Goal: Task Accomplishment & Management: Complete application form

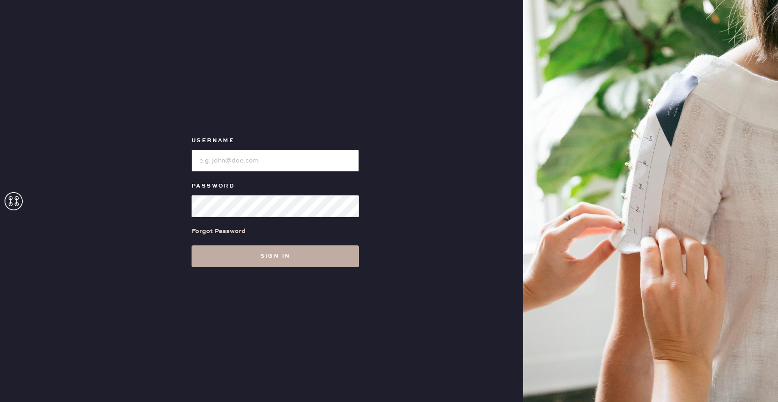
type input "reformationchestnuthill"
click at [329, 255] on button "Sign in" at bounding box center [275, 256] width 167 height 22
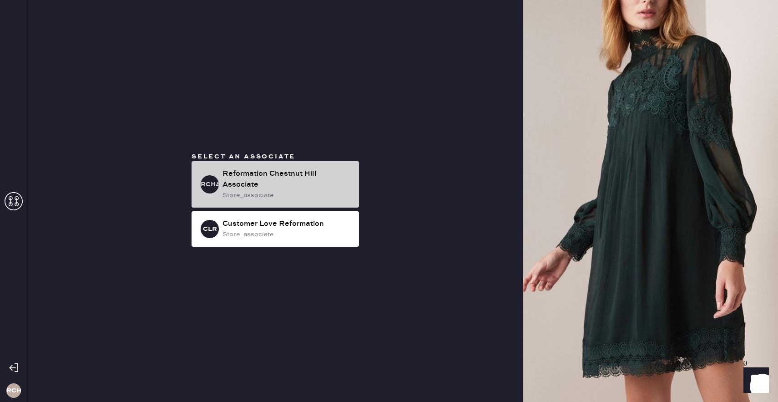
click at [314, 187] on div "Reformation Chestnut Hill Associate" at bounding box center [286, 179] width 129 height 22
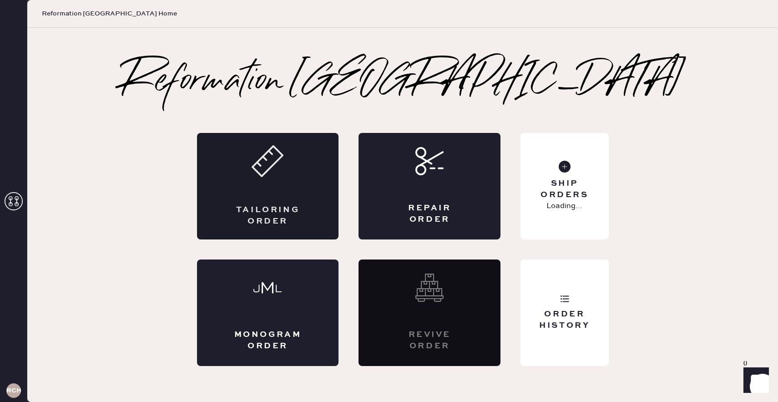
click at [318, 193] on div "Tailoring Order" at bounding box center [268, 186] width 142 height 106
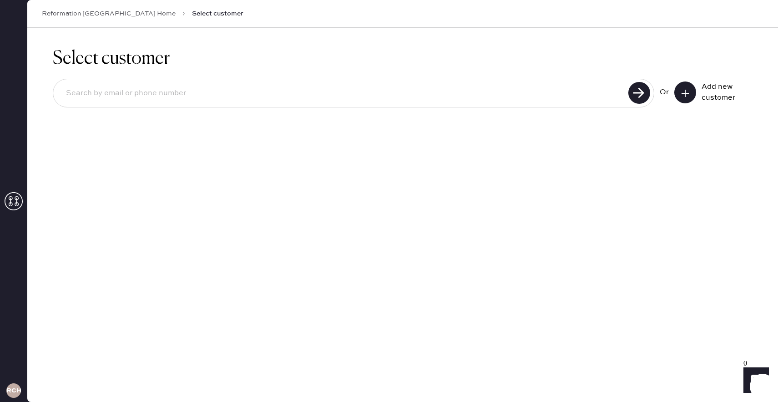
click at [684, 89] on icon at bounding box center [685, 93] width 9 height 9
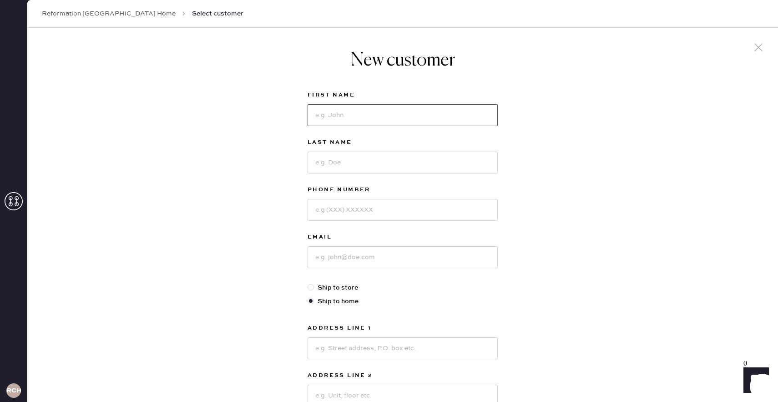
click at [427, 112] on input at bounding box center [403, 115] width 190 height 22
click at [550, 155] on div "New customer First Name Last Name Phone Number Email Ship to store Ship to home…" at bounding box center [402, 310] width 751 height 564
click at [391, 113] on input at bounding box center [403, 115] width 190 height 22
type input "[PERSON_NAME]"
type input "Ellervik"
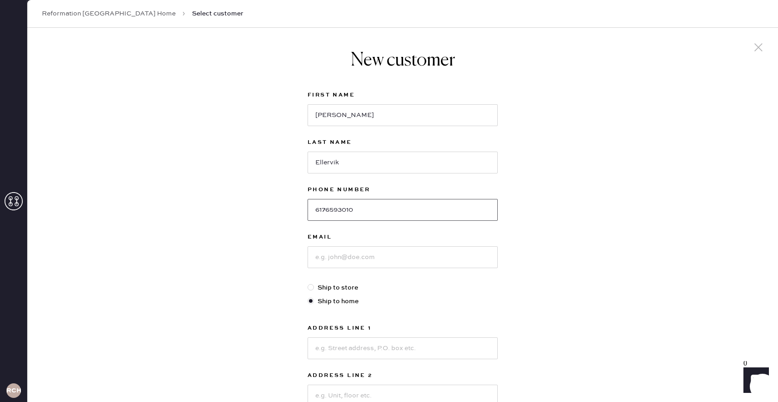
type input "6176593010"
click at [342, 260] on input at bounding box center [403, 257] width 190 height 22
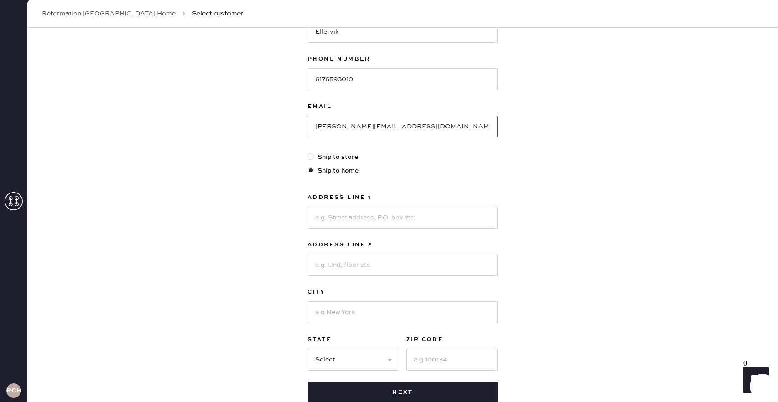
scroll to position [135, 0]
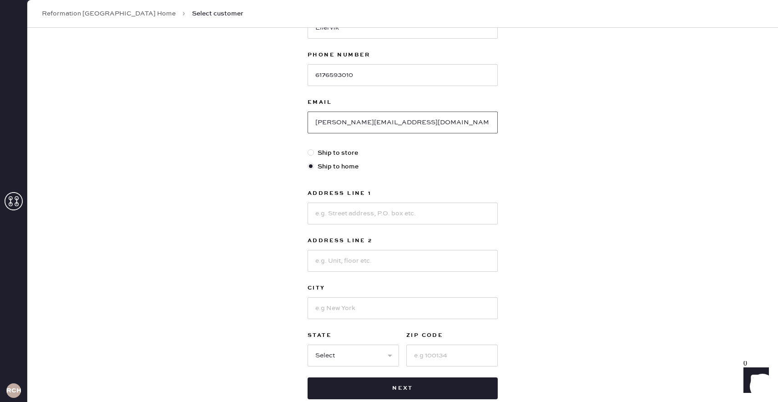
type input "[PERSON_NAME][EMAIL_ADDRESS][DOMAIN_NAME]"
click at [345, 215] on input at bounding box center [403, 213] width 190 height 22
type input "[STREET_ADDRESS][PERSON_NAME]"
type input "Apt 432"
type input "C"
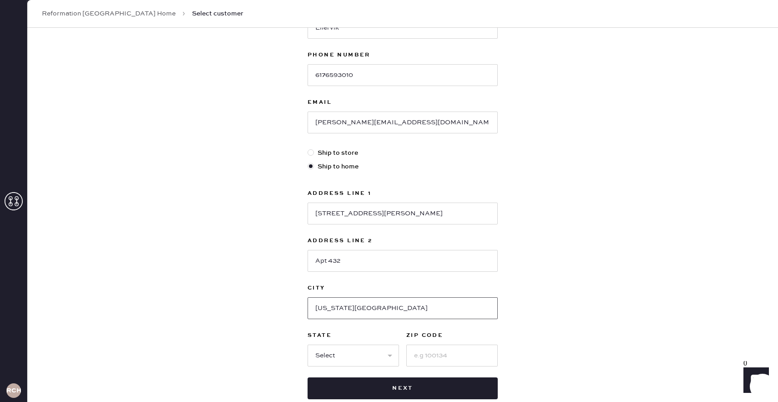
type input "[US_STATE][GEOGRAPHIC_DATA]"
select select "VA"
type input "23451"
click at [368, 213] on input "[STREET_ADDRESS][PERSON_NAME]" at bounding box center [403, 213] width 190 height 22
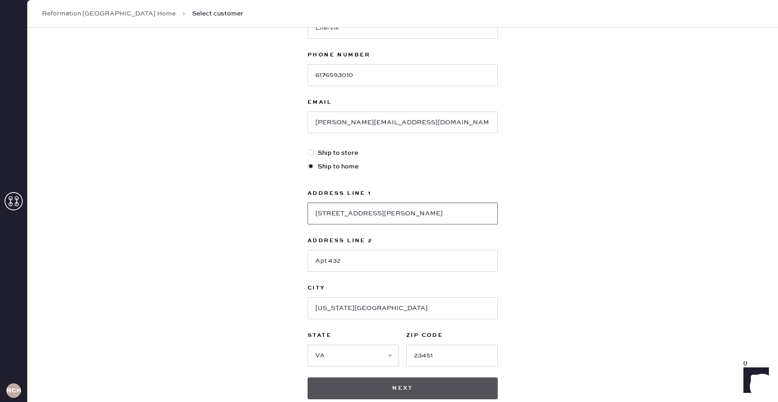
type input "[STREET_ADDRESS][PERSON_NAME]"
click at [366, 392] on button "Next" at bounding box center [403, 388] width 190 height 22
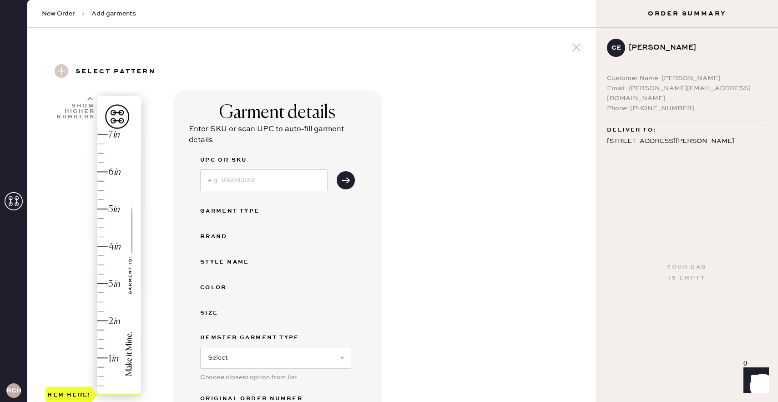
click at [521, 203] on div "Garment details Enter SKU or scan UPC to auto-fill garment details UPC or SKU G…" at bounding box center [381, 321] width 416 height 461
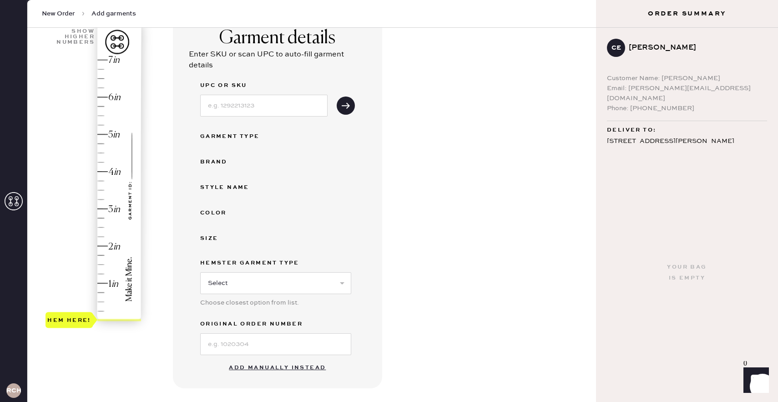
scroll to position [163, 0]
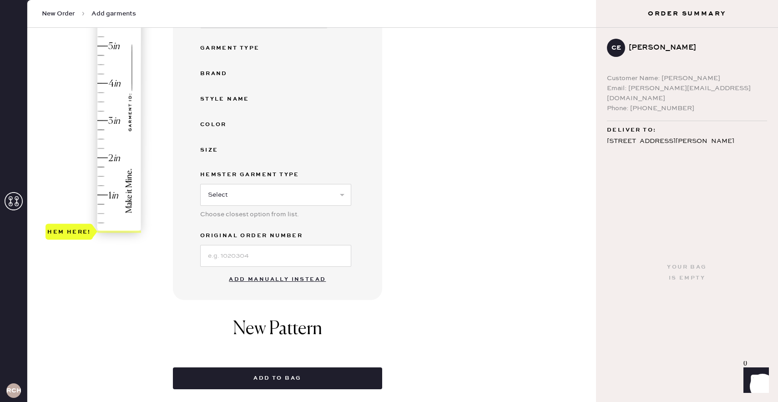
click at [262, 282] on button "Add manually instead" at bounding box center [277, 279] width 108 height 18
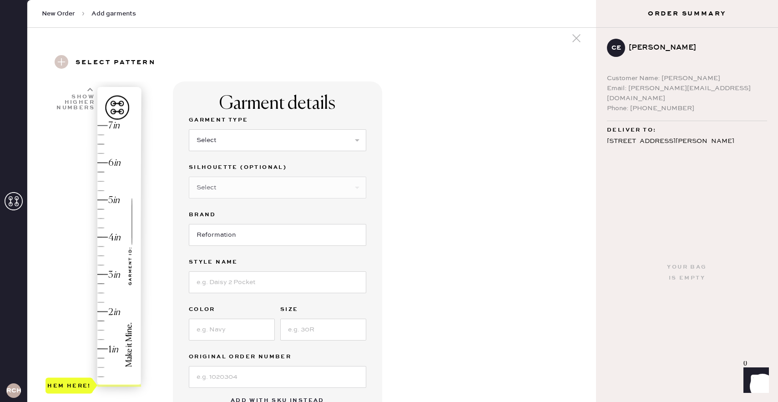
scroll to position [0, 0]
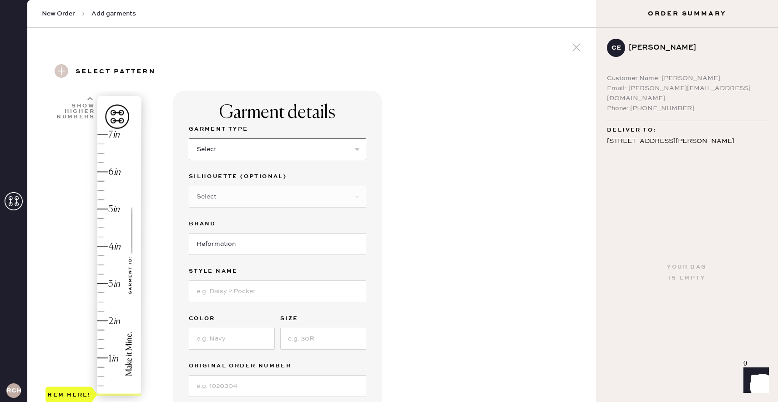
click at [259, 150] on select "Select Basic Skirt Jeans Leggings Pants Shorts Basic Sleeved Dress Basic Sleeve…" at bounding box center [277, 149] width 177 height 22
select select "6"
click at [294, 207] on div "Silhouette (optional) Select Maxi Dress Midi Dress Mini Dress Other" at bounding box center [277, 194] width 177 height 47
click at [296, 198] on select "Select Maxi Dress Midi Dress Mini Dress Other" at bounding box center [277, 197] width 177 height 22
select select "39"
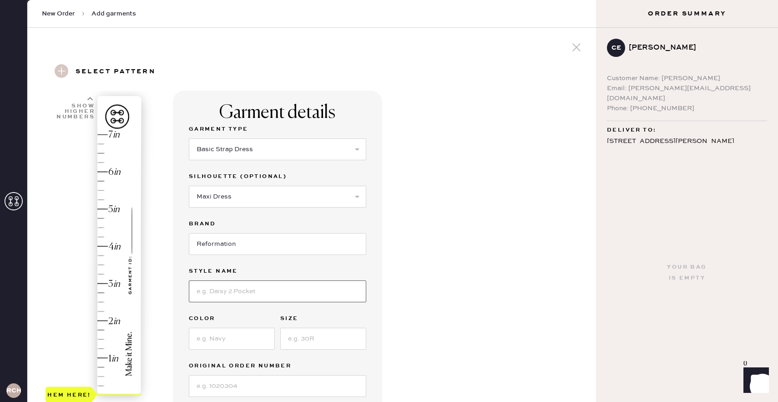
click at [240, 293] on input at bounding box center [277, 291] width 177 height 22
type input "[PERSON_NAME] Dress"
click at [212, 344] on input at bounding box center [232, 339] width 86 height 22
type input "Blue Mist"
click at [336, 345] on input at bounding box center [323, 339] width 86 height 22
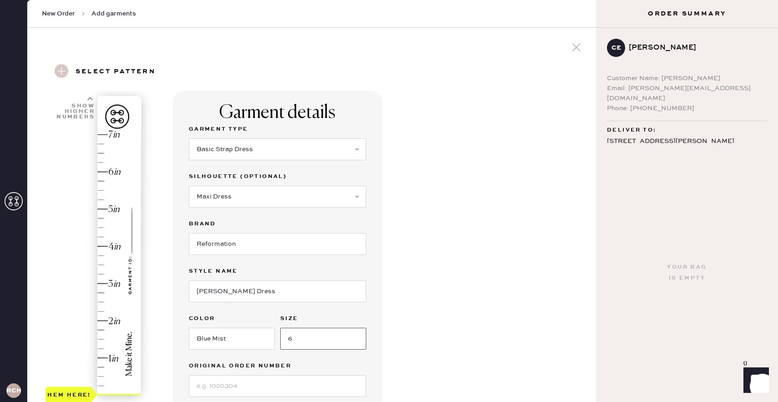
type input "6"
click at [410, 329] on div "Garment details Garment Type Select Basic Skirt Jeans Leggings Pants Shorts Bas…" at bounding box center [381, 362] width 416 height 542
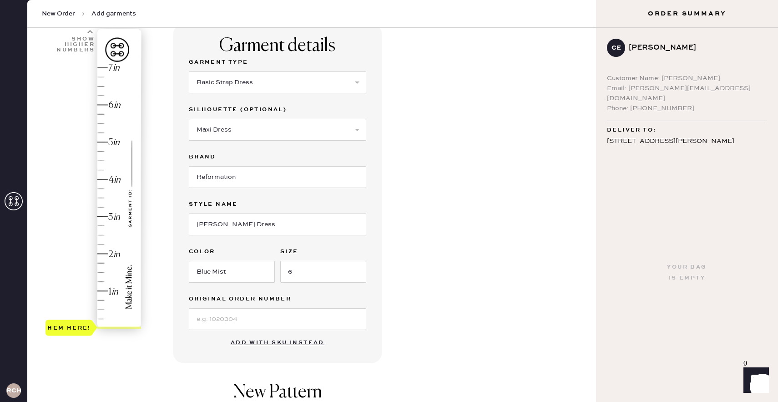
scroll to position [87, 0]
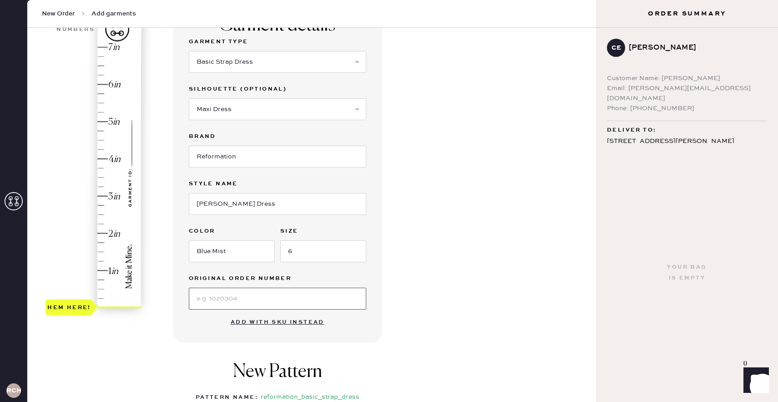
click at [326, 303] on input at bounding box center [277, 298] width 177 height 22
click at [426, 256] on div "Garment details Garment Type Select Basic Skirt Jeans Leggings Pants Shorts Bas…" at bounding box center [381, 274] width 416 height 542
type input "6"
click at [105, 85] on div "Hem here!" at bounding box center [93, 177] width 97 height 268
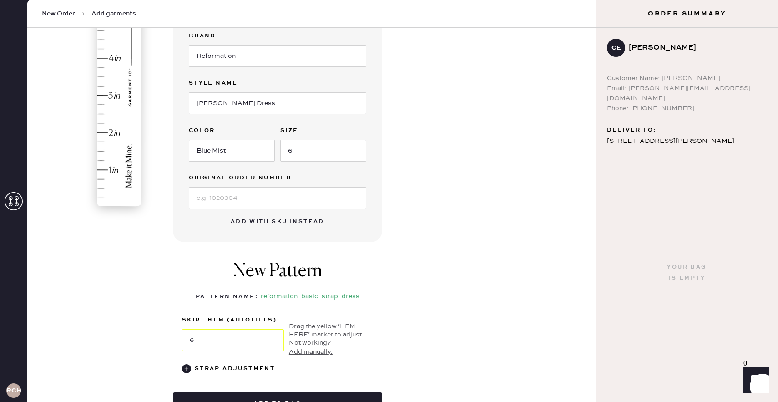
scroll to position [246, 0]
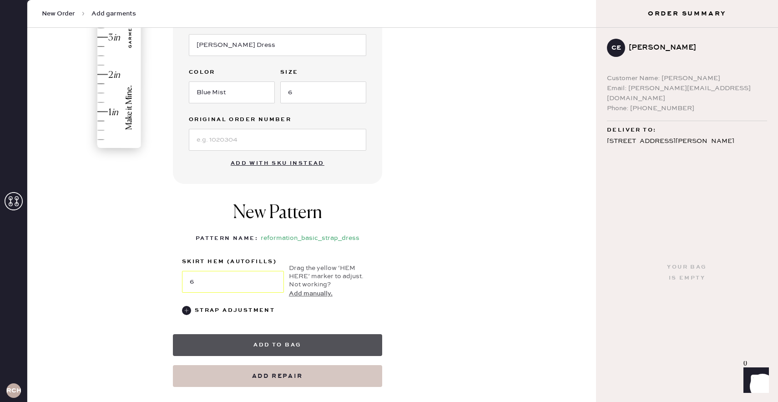
click at [341, 340] on button "Add to bag" at bounding box center [277, 345] width 209 height 22
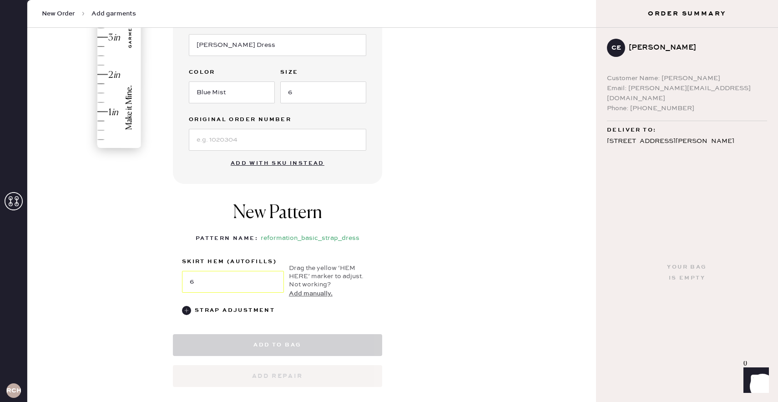
select select "6"
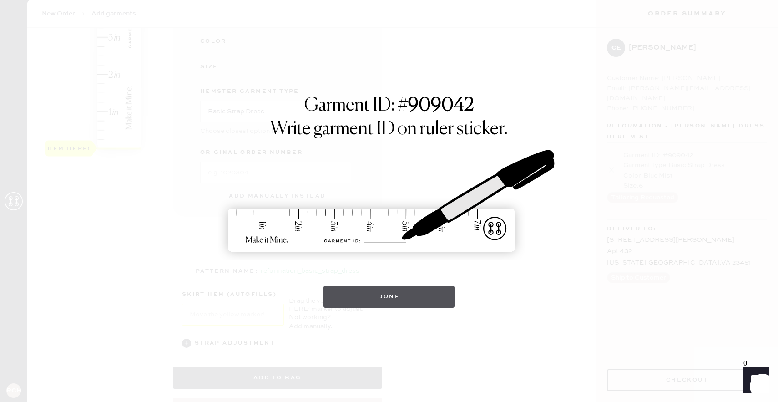
click at [378, 297] on button "Done" at bounding box center [388, 297] width 131 height 22
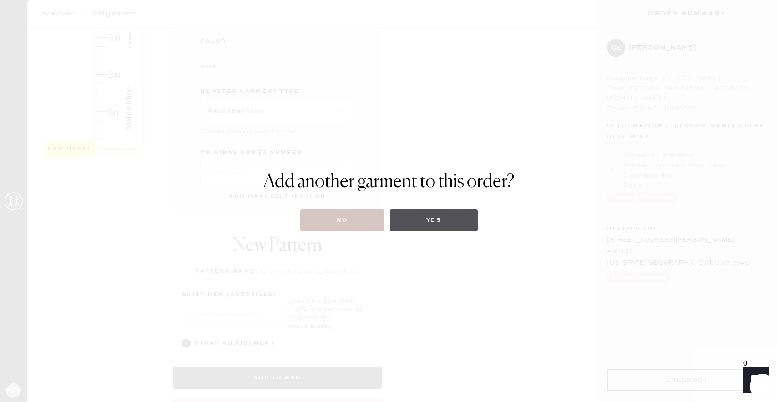
click at [430, 225] on button "Yes" at bounding box center [434, 220] width 88 height 22
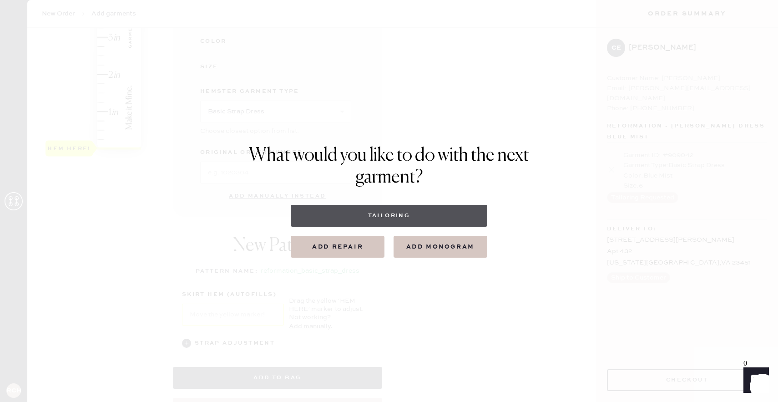
click at [419, 214] on button "Tailoring" at bounding box center [389, 216] width 196 height 22
select select
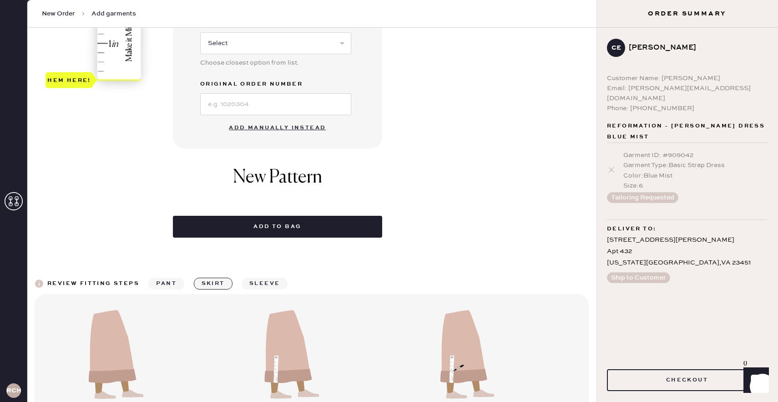
scroll to position [237, 0]
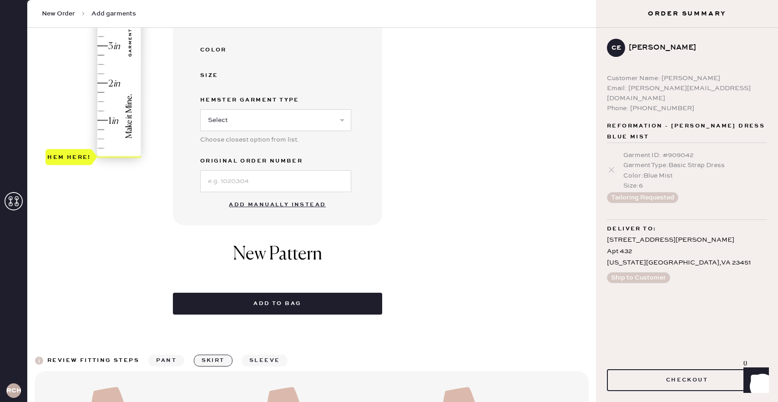
click at [266, 206] on button "Add manually instead" at bounding box center [277, 205] width 108 height 18
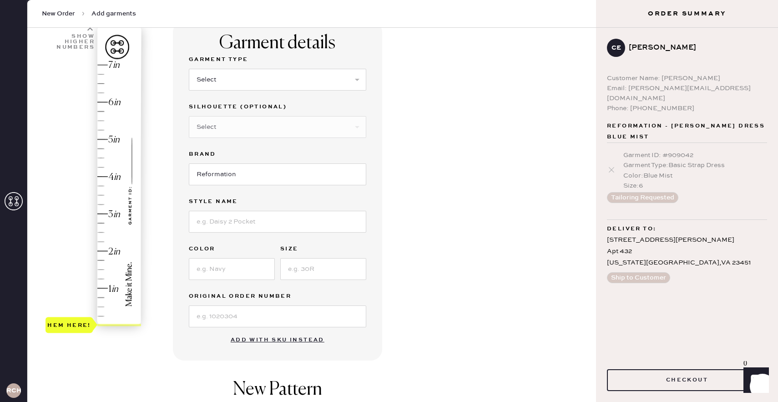
scroll to position [0, 0]
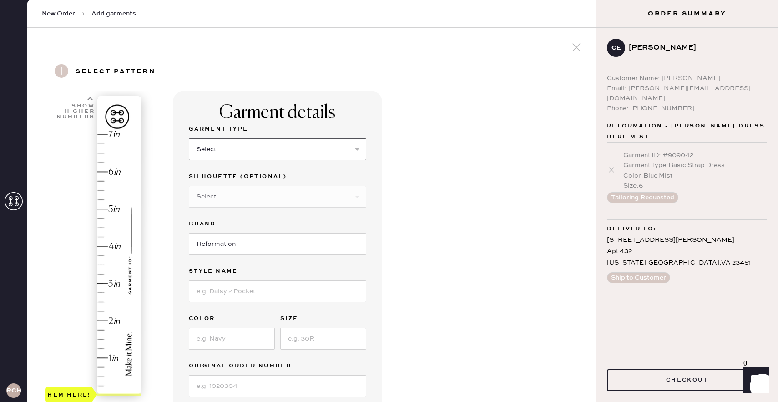
click at [267, 155] on select "Select Basic Skirt Jeans Leggings Pants Shorts Basic Sleeved Dress Basic Sleeve…" at bounding box center [277, 149] width 177 height 22
select select "6"
click at [274, 203] on select "Select Maxi Dress Midi Dress Mini Dress Other" at bounding box center [277, 197] width 177 height 22
select select "39"
click at [272, 293] on input at bounding box center [277, 291] width 177 height 22
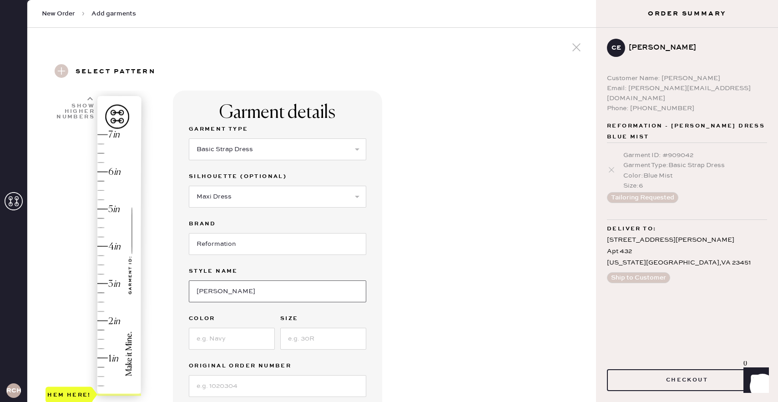
type input "[PERSON_NAME] Dress"
click at [241, 334] on input at bounding box center [232, 339] width 86 height 22
type input "Triste Border"
click at [328, 341] on input at bounding box center [323, 339] width 86 height 22
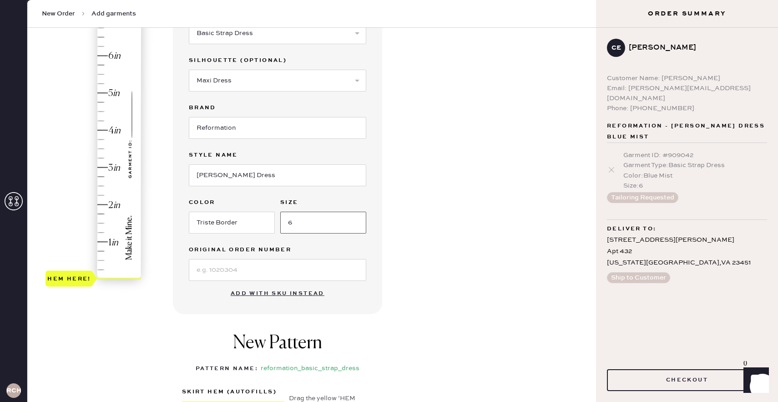
type input "6"
click at [420, 283] on div "Garment details Garment Type Select Basic Skirt Jeans Leggings Pants Shorts Bas…" at bounding box center [381, 246] width 416 height 542
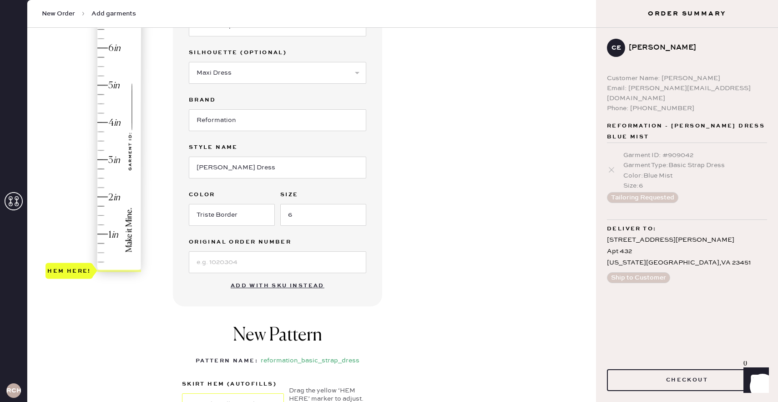
type input "4"
click at [105, 123] on div "Hem here!" at bounding box center [93, 141] width 97 height 268
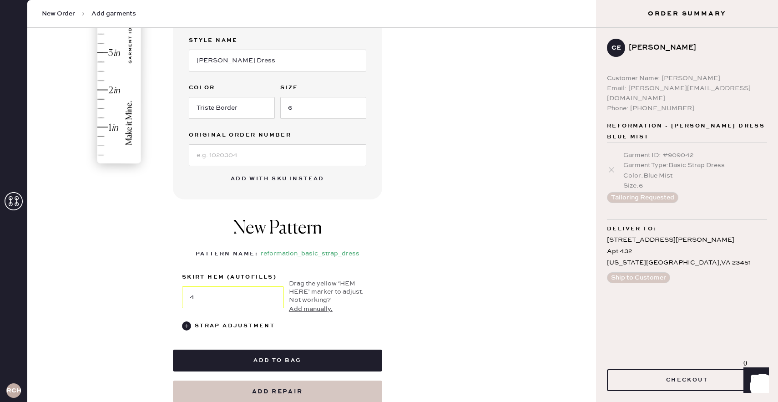
scroll to position [233, 0]
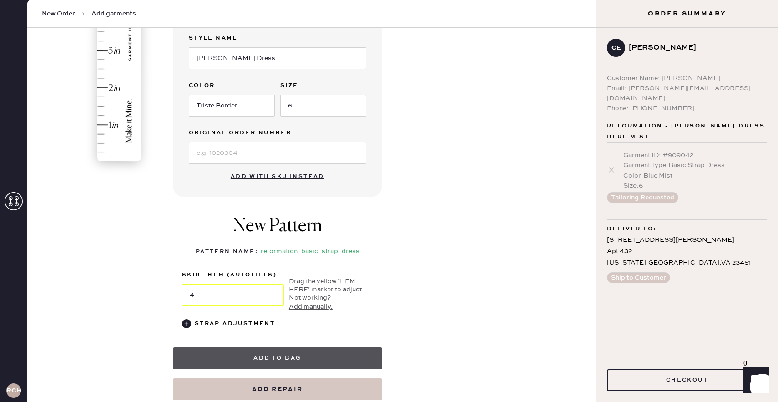
click at [318, 350] on button "Add to bag" at bounding box center [277, 358] width 209 height 22
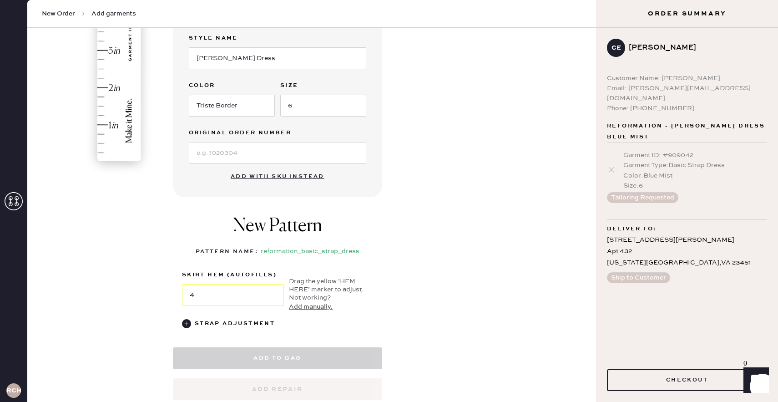
select select "6"
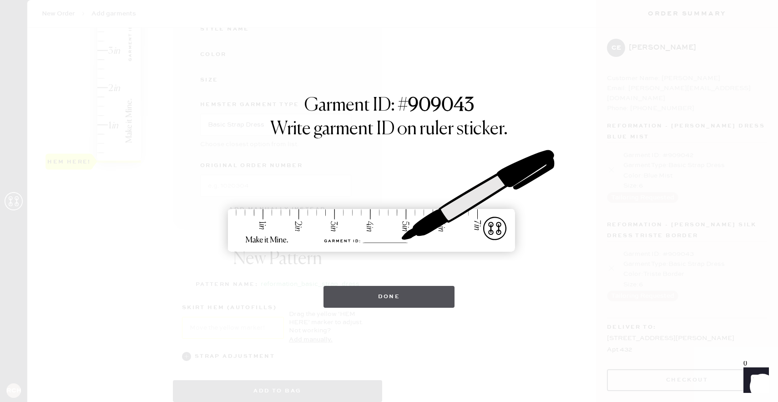
click at [384, 302] on button "Done" at bounding box center [388, 297] width 131 height 22
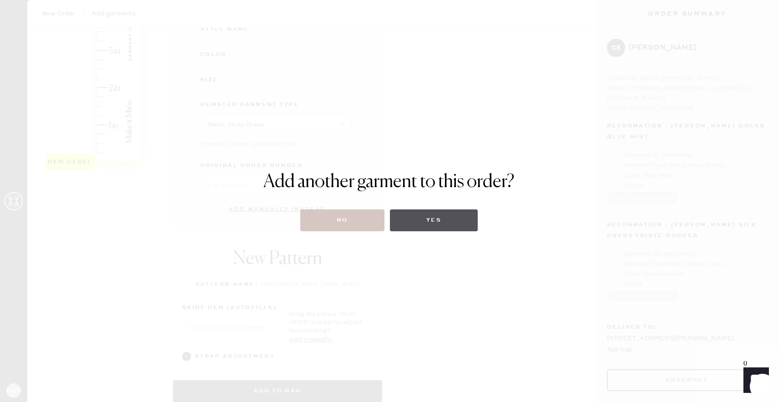
click at [448, 216] on button "Yes" at bounding box center [434, 220] width 88 height 22
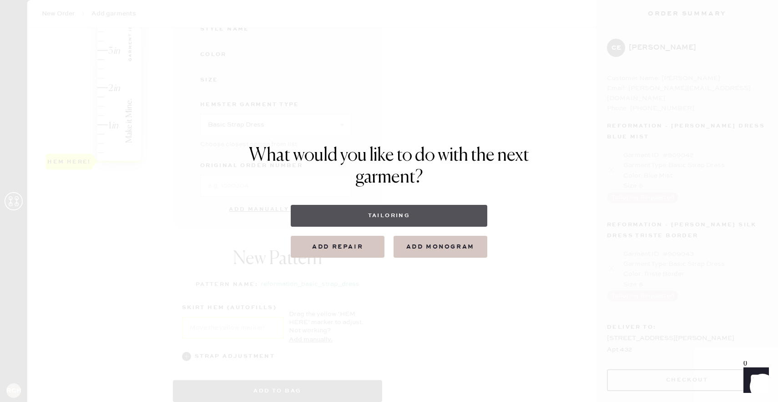
click at [441, 216] on button "Tailoring" at bounding box center [389, 216] width 196 height 22
select select
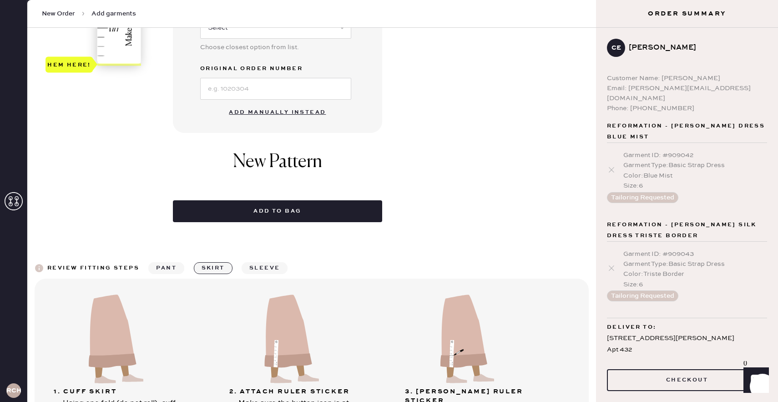
scroll to position [334, 0]
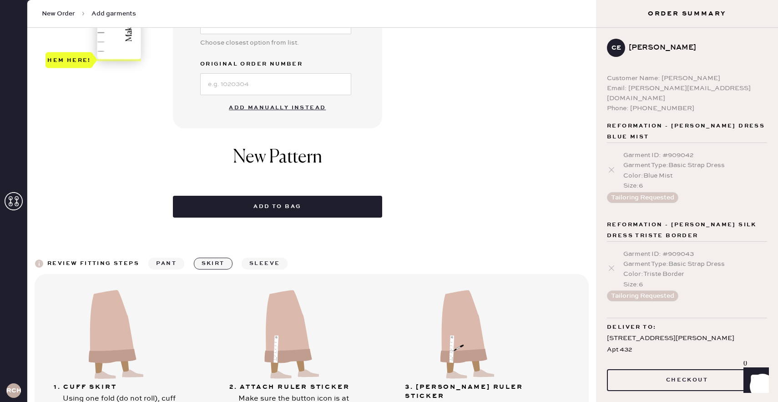
click at [267, 263] on button "sleeve" at bounding box center [265, 263] width 46 height 12
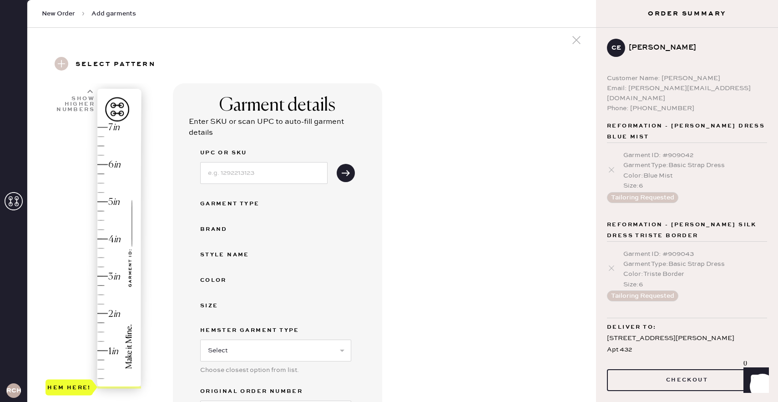
scroll to position [8, 0]
click at [149, 62] on h3 "Select pattern" at bounding box center [116, 63] width 80 height 15
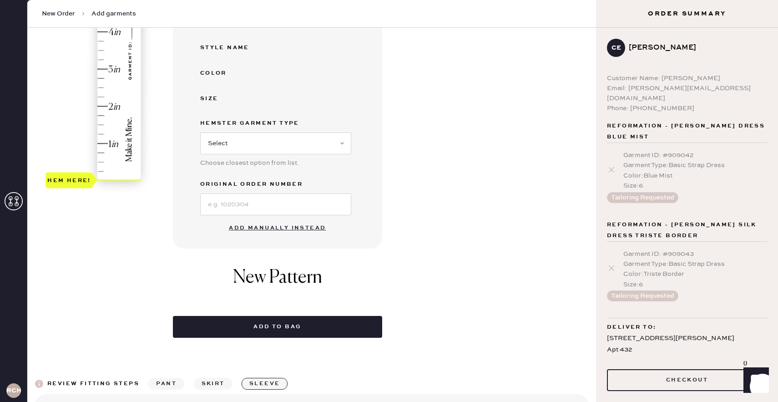
scroll to position [182, 0]
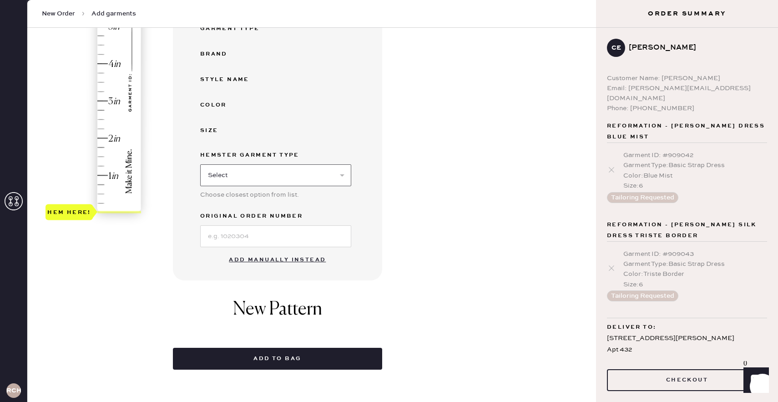
click at [284, 171] on select "Select Basic Skirt Jeans Leggings Pants Shorts Basic Sleeved Dress Basic Sleeve…" at bounding box center [275, 175] width 151 height 22
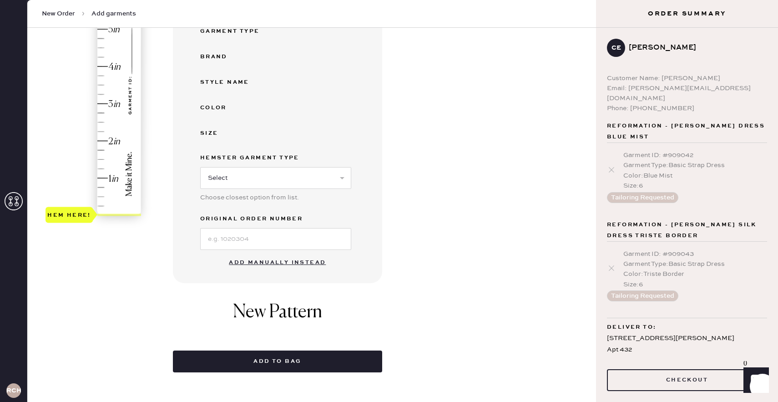
click at [260, 262] on button "Add manually instead" at bounding box center [277, 262] width 108 height 18
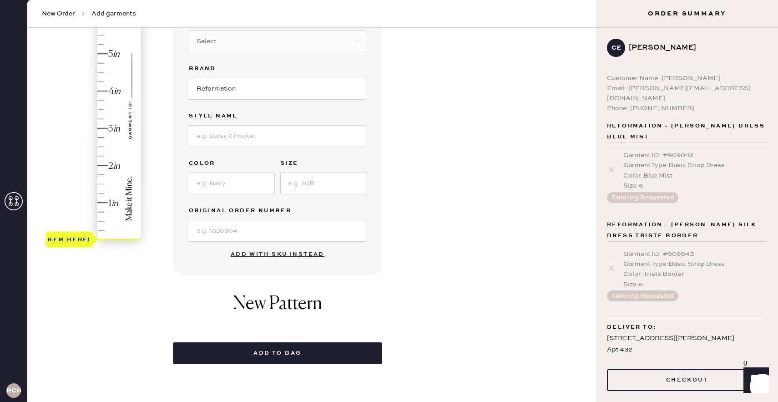
scroll to position [0, 0]
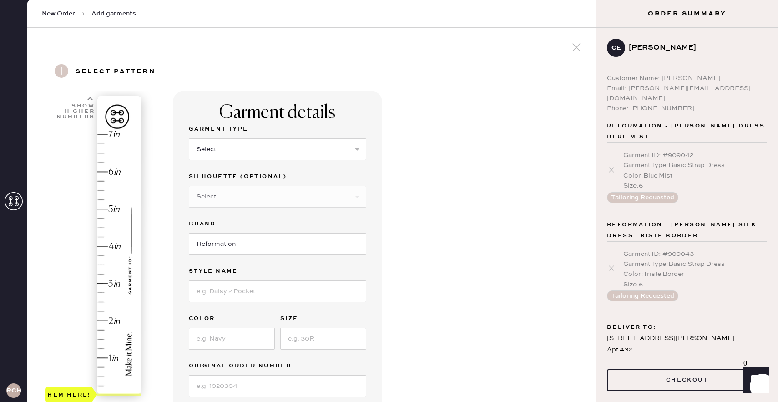
click at [126, 16] on span "Add garments" at bounding box center [113, 13] width 45 height 9
click at [248, 165] on div "Garment Type Select Basic Skirt Jeans Leggings Pants Shorts Basic Sleeved Dress…" at bounding box center [277, 147] width 177 height 47
click at [272, 134] on div "Garment Type" at bounding box center [277, 130] width 177 height 13
click at [265, 155] on select "Select Basic Skirt Jeans Leggings Pants Shorts Basic Sleeved Dress Basic Sleeve…" at bounding box center [277, 149] width 177 height 22
select select "6"
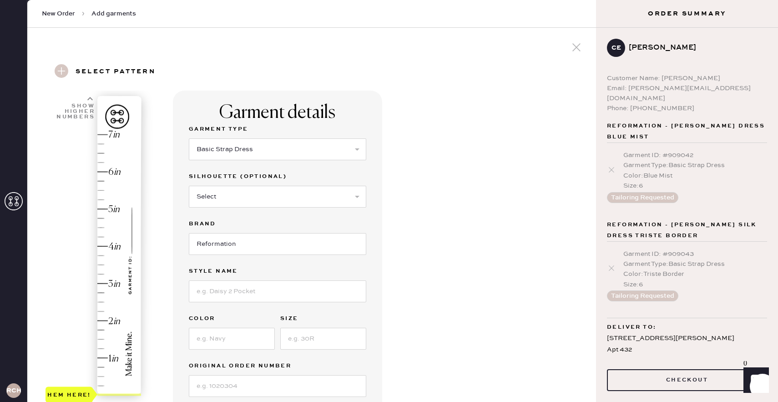
click at [110, 128] on img at bounding box center [119, 245] width 44 height 298
click at [86, 96] on div "Show higher numbers" at bounding box center [74, 107] width 42 height 22
click at [86, 98] on div "Show higher numbers" at bounding box center [74, 107] width 42 height 22
click at [86, 102] on div "Show higher numbers" at bounding box center [74, 107] width 42 height 22
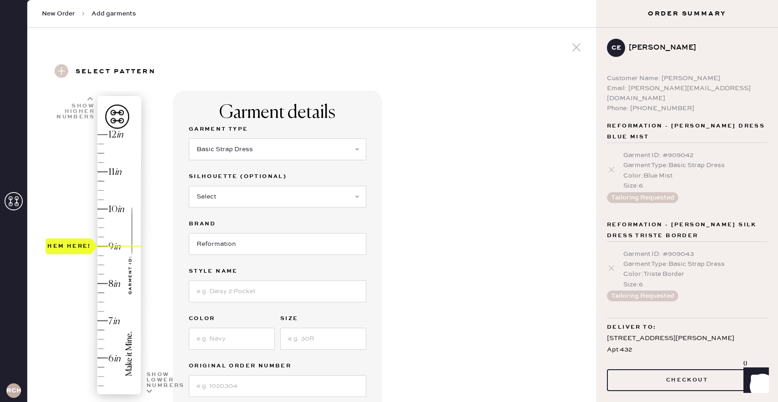
click at [86, 102] on div "Show higher numbers" at bounding box center [74, 107] width 42 height 22
click at [159, 378] on div "Show lower numbers" at bounding box center [165, 380] width 39 height 16
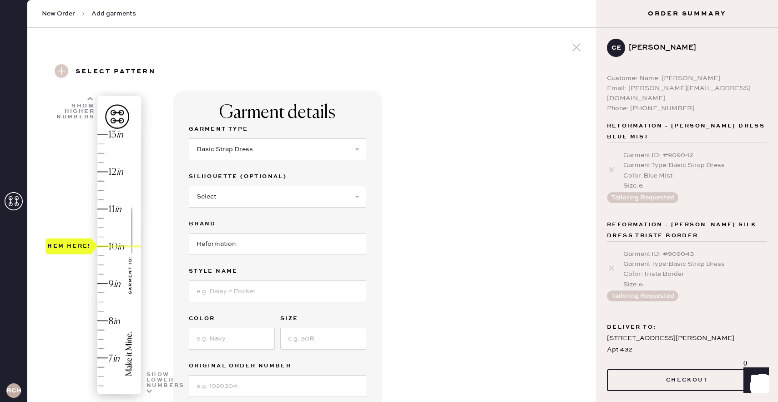
click at [159, 378] on div "Show lower numbers" at bounding box center [165, 380] width 39 height 16
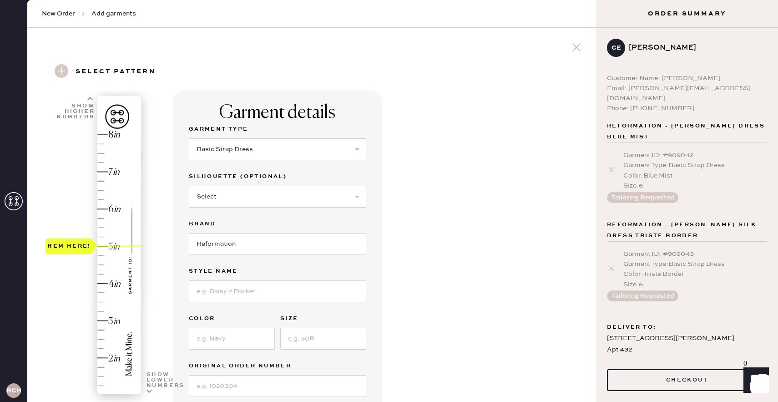
type input "4"
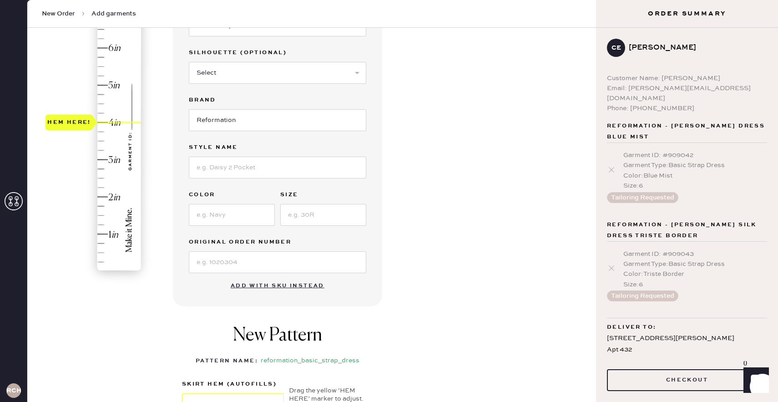
scroll to position [232, 0]
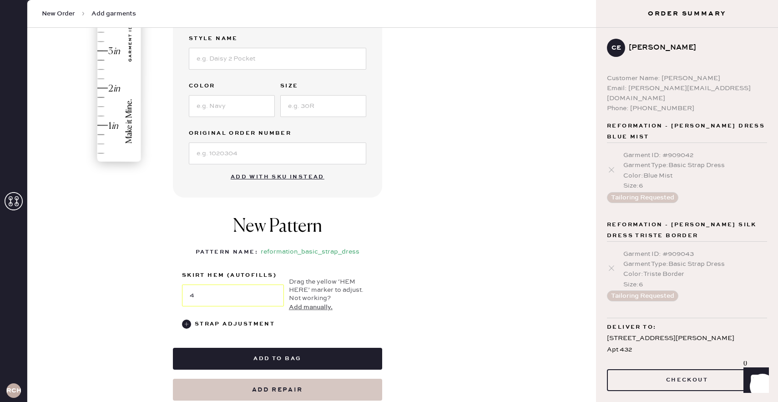
click at [308, 249] on div "reformation_basic_strap_dress" at bounding box center [310, 252] width 99 height 11
click at [254, 321] on div "Strap Adjustment" at bounding box center [235, 323] width 80 height 11
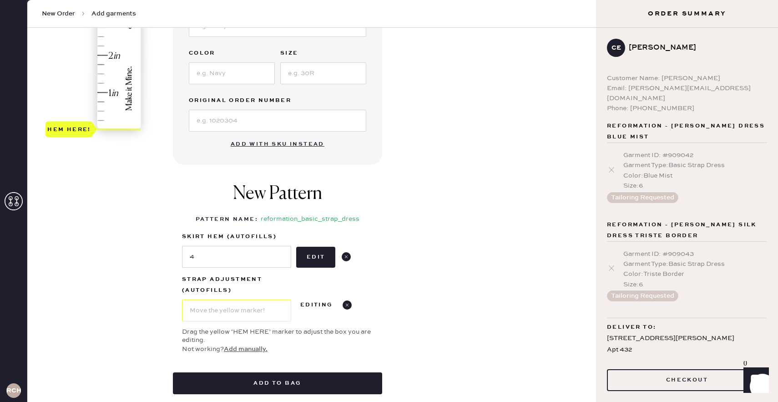
scroll to position [266, 0]
click at [345, 255] on use at bounding box center [346, 256] width 9 height 9
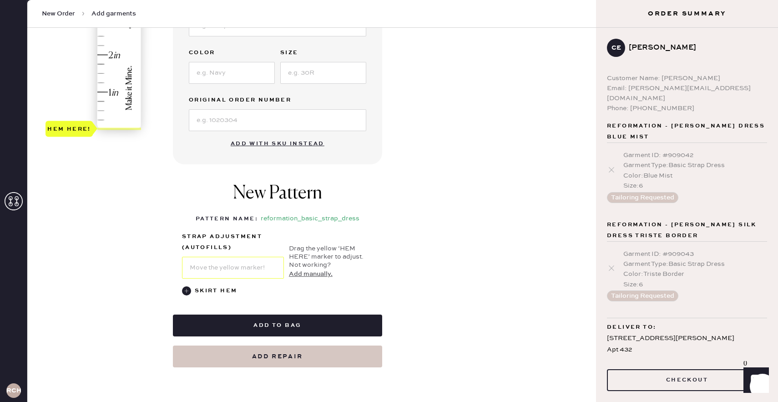
type input "0.75"
click at [432, 190] on div "Garment details Garment Type Select Basic Skirt Jeans Leggings Pants Shorts Bas…" at bounding box center [381, 96] width 416 height 542
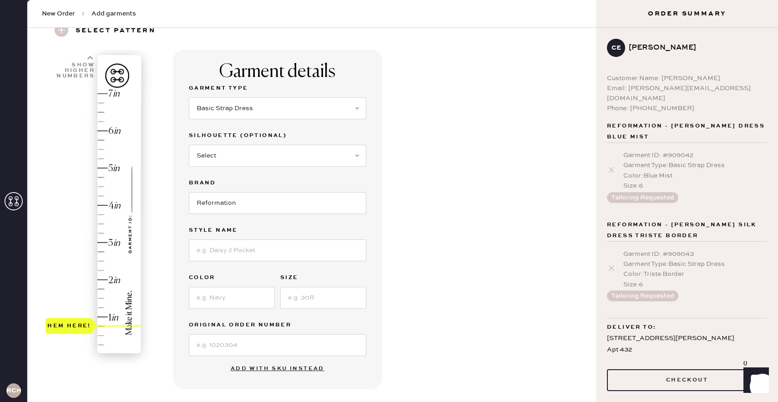
scroll to position [0, 0]
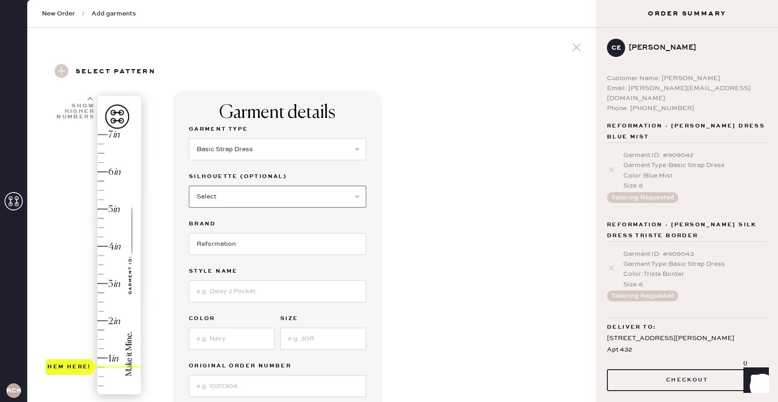
click at [239, 194] on select "Select Maxi Dress Midi Dress Mini Dress Other" at bounding box center [277, 197] width 177 height 22
click at [242, 203] on select "Select Maxi Dress Midi Dress Mini Dress Other" at bounding box center [277, 197] width 177 height 22
select select "38"
click at [244, 290] on input at bounding box center [277, 291] width 177 height 22
type input "s"
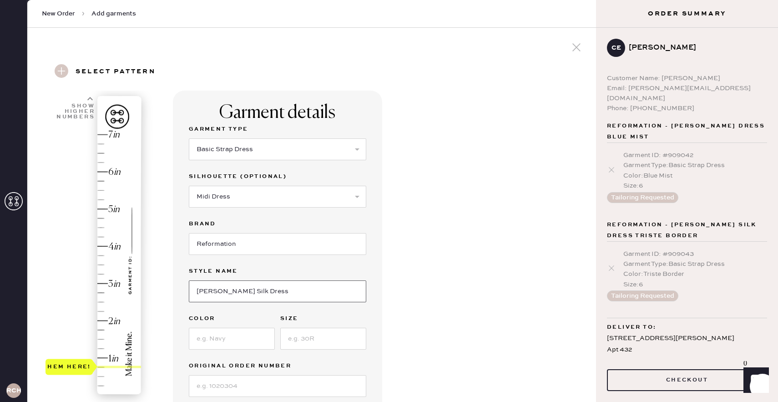
type input "[PERSON_NAME] Silk Dress"
click at [229, 342] on input at bounding box center [232, 339] width 86 height 22
type input "Sugar"
click at [297, 334] on input at bounding box center [323, 339] width 86 height 22
type input "M"
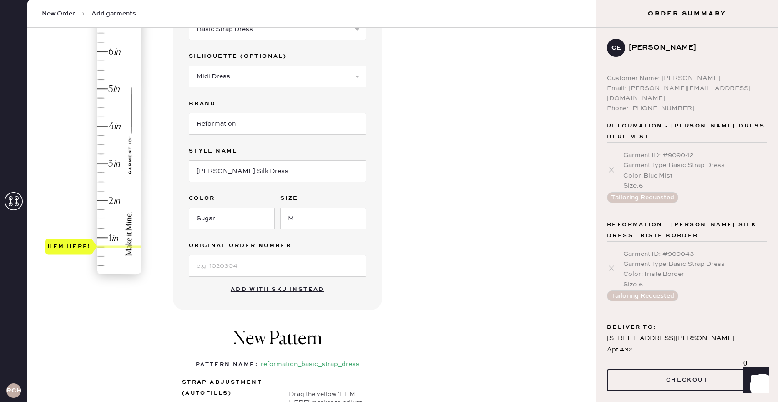
click at [399, 293] on div "Garment details Garment Type Select Basic Skirt Jeans Leggings Pants Shorts Bas…" at bounding box center [381, 241] width 416 height 542
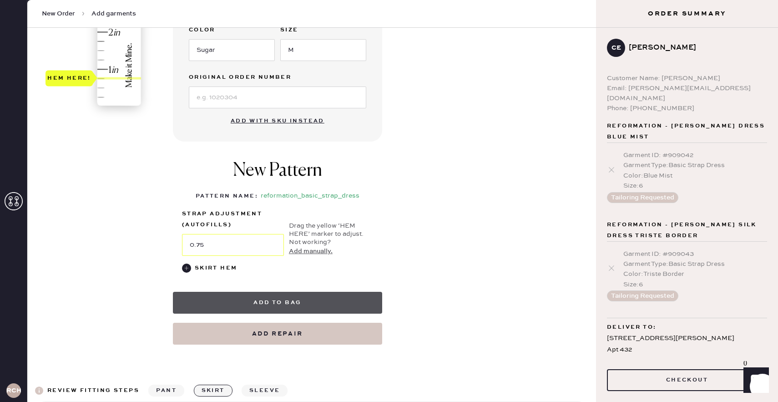
scroll to position [292, 0]
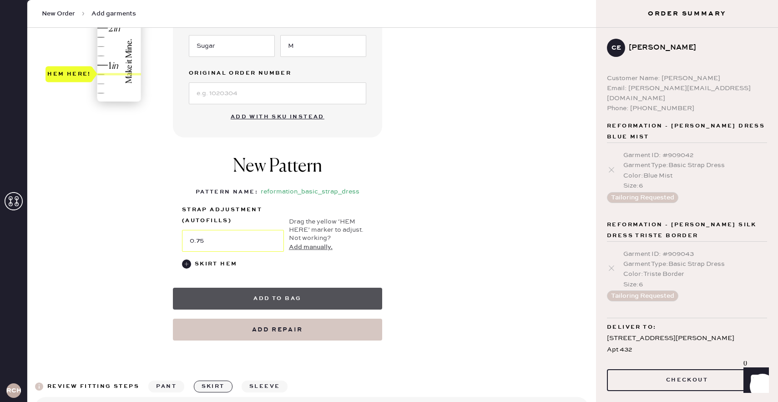
click at [364, 295] on button "Add to bag" at bounding box center [277, 298] width 209 height 22
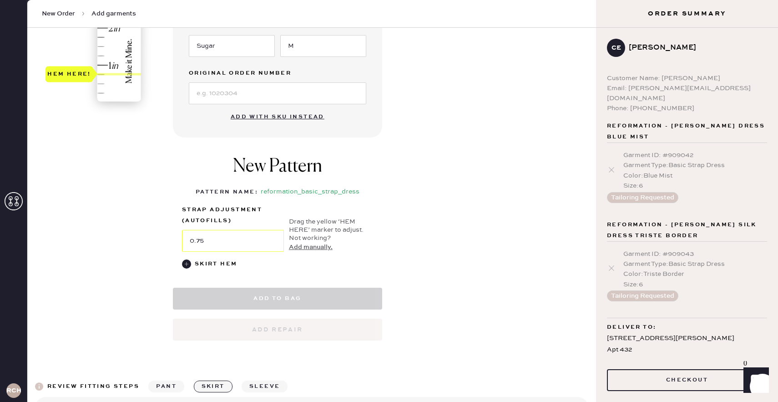
select select "6"
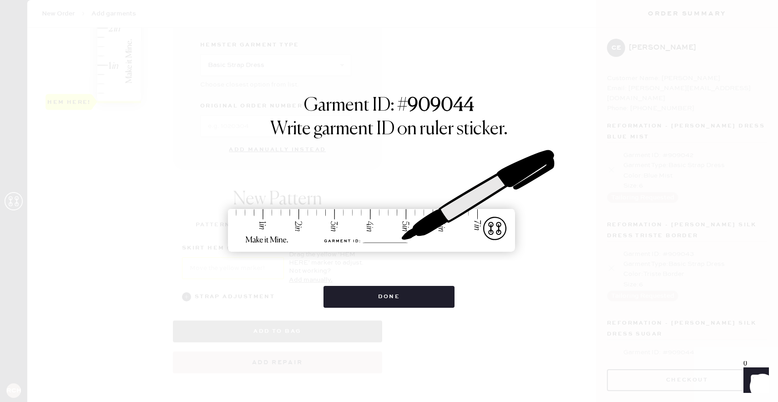
click at [364, 295] on button "Done" at bounding box center [388, 297] width 131 height 22
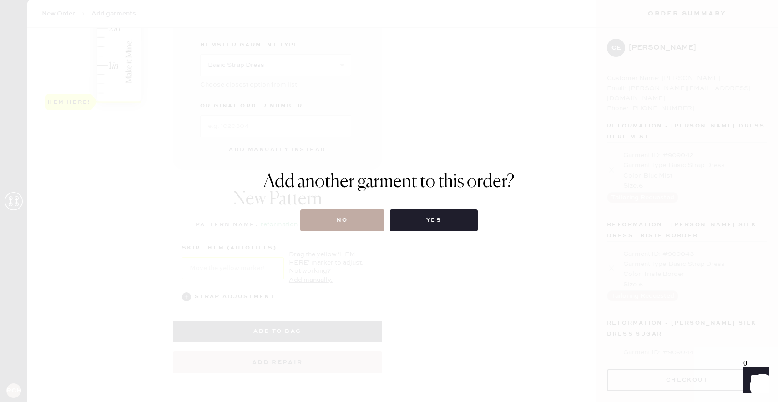
click at [373, 223] on button "No" at bounding box center [342, 220] width 84 height 22
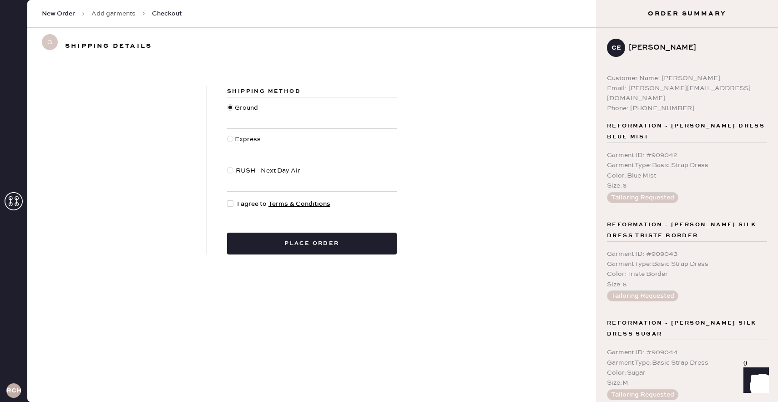
click at [234, 207] on div at bounding box center [232, 204] width 10 height 10
click at [227, 199] on input "I agree to Terms & Conditions" at bounding box center [227, 199] width 0 height 0
checkbox input "true"
click at [267, 239] on button "Place order" at bounding box center [312, 243] width 170 height 22
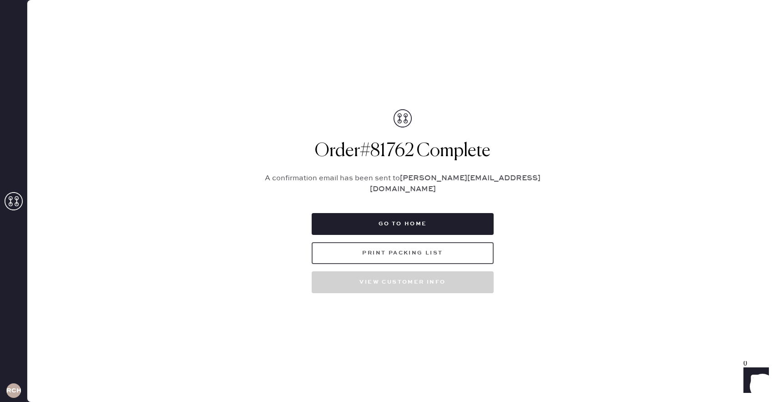
click at [393, 252] on button "Print Packing List" at bounding box center [403, 253] width 182 height 22
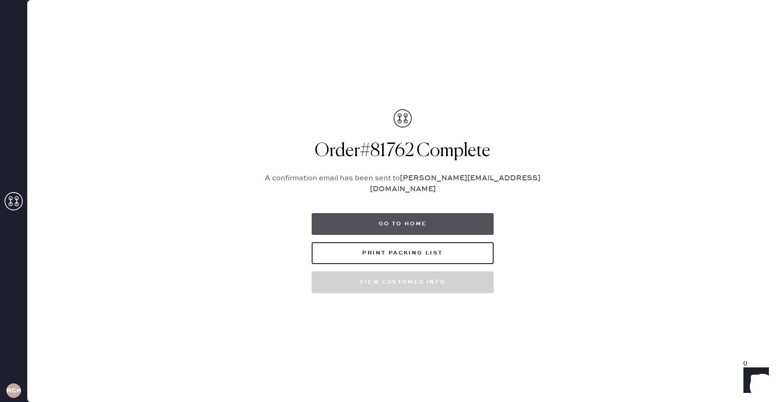
click at [465, 227] on button "Go to home" at bounding box center [403, 224] width 182 height 22
